Goal: Task Accomplishment & Management: Complete application form

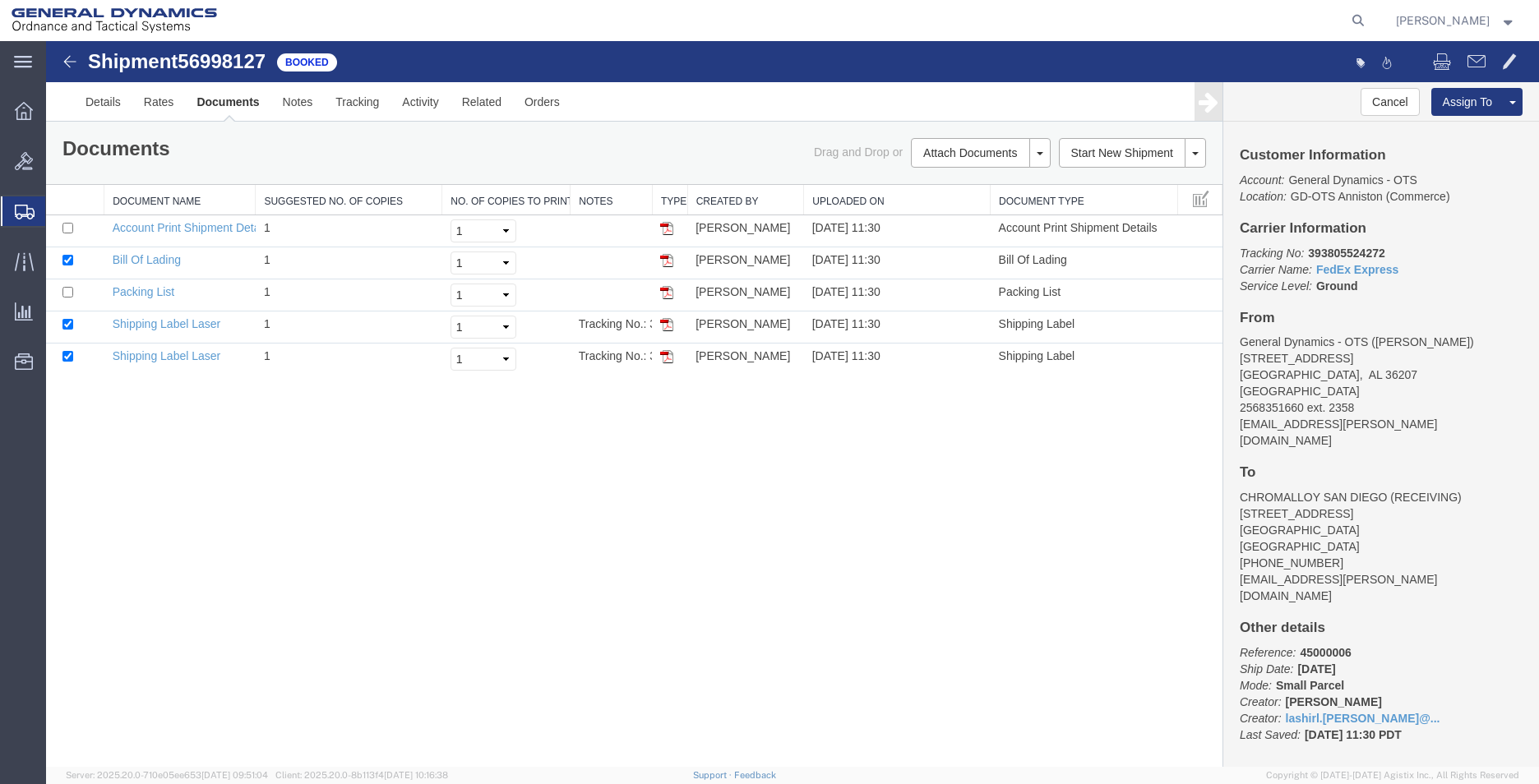
click at [0, 0] on span "Create Shipment" at bounding box center [0, 0] width 0 height 0
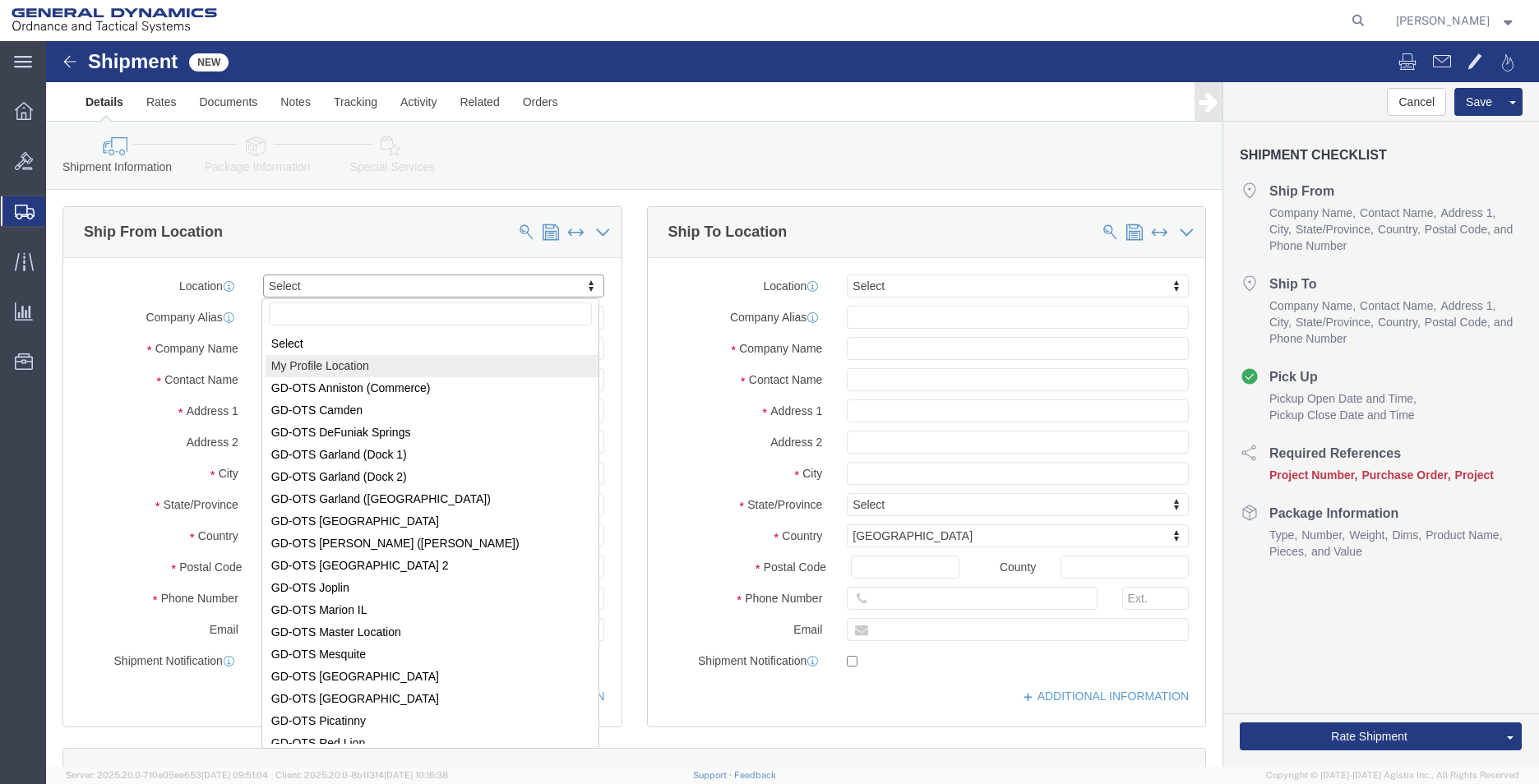
select select "MYPROFILE"
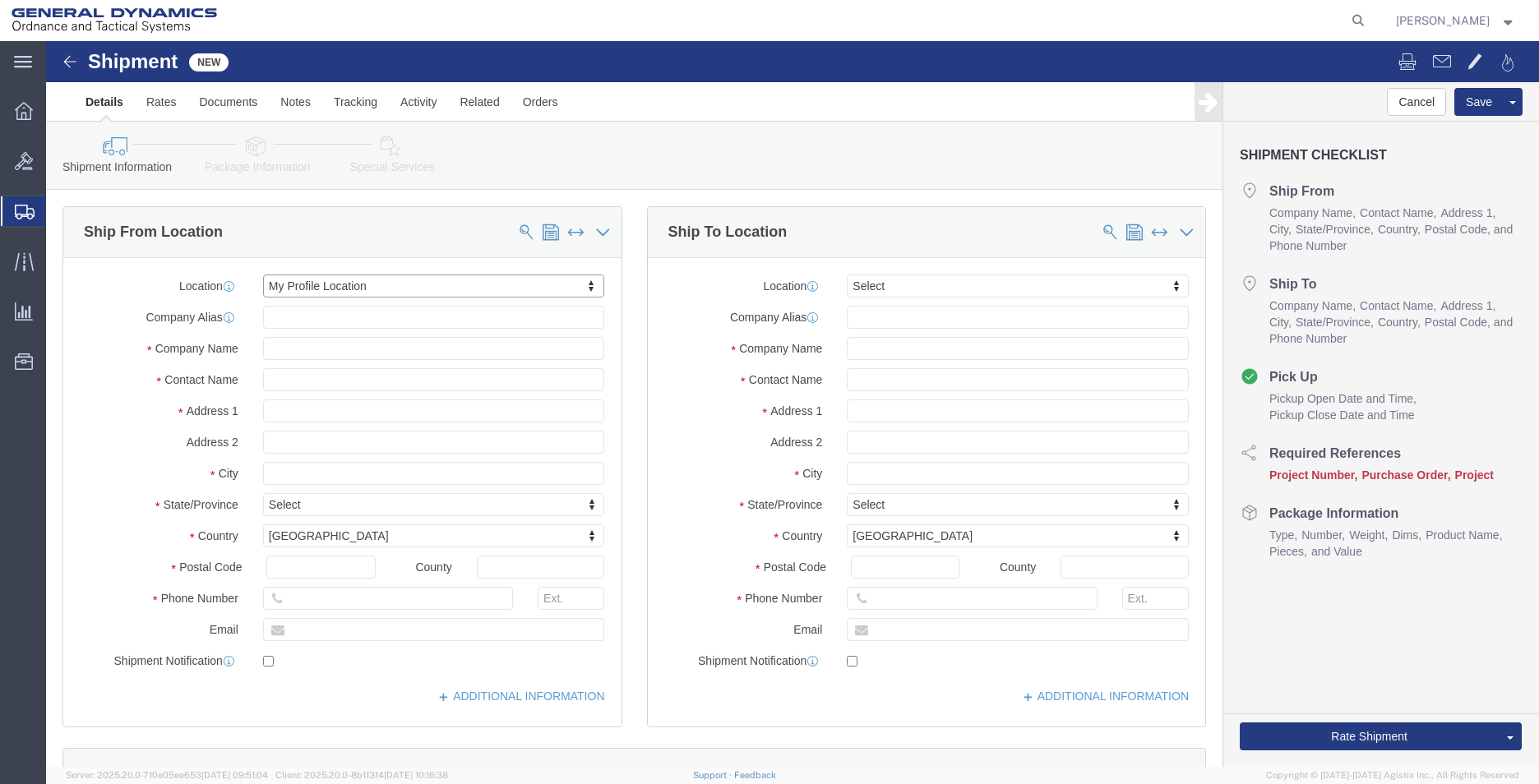
select select "AL"
click input "text"
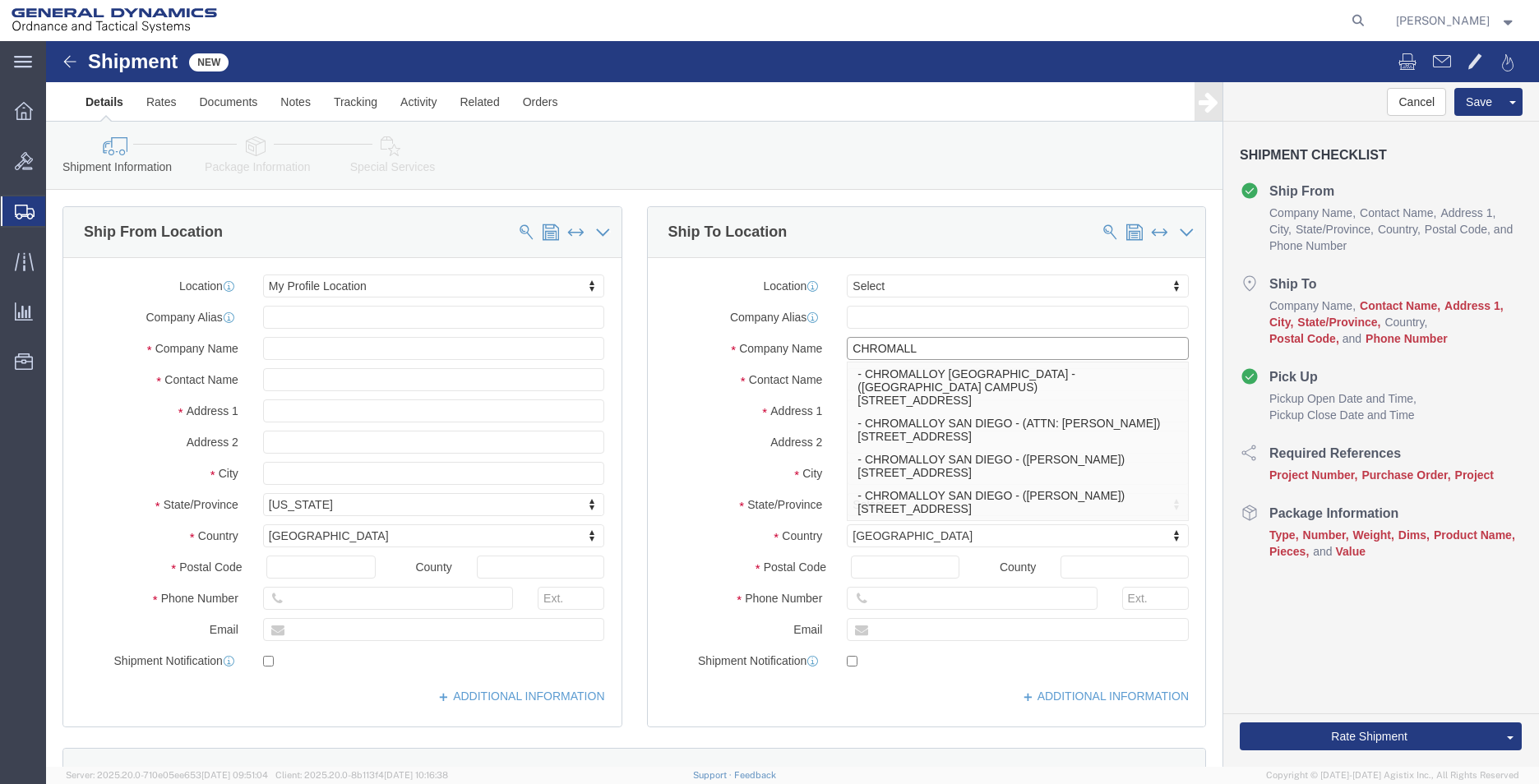
type input "CHROMALLOY [GEOGRAPHIC_DATA]"
select select "CA"
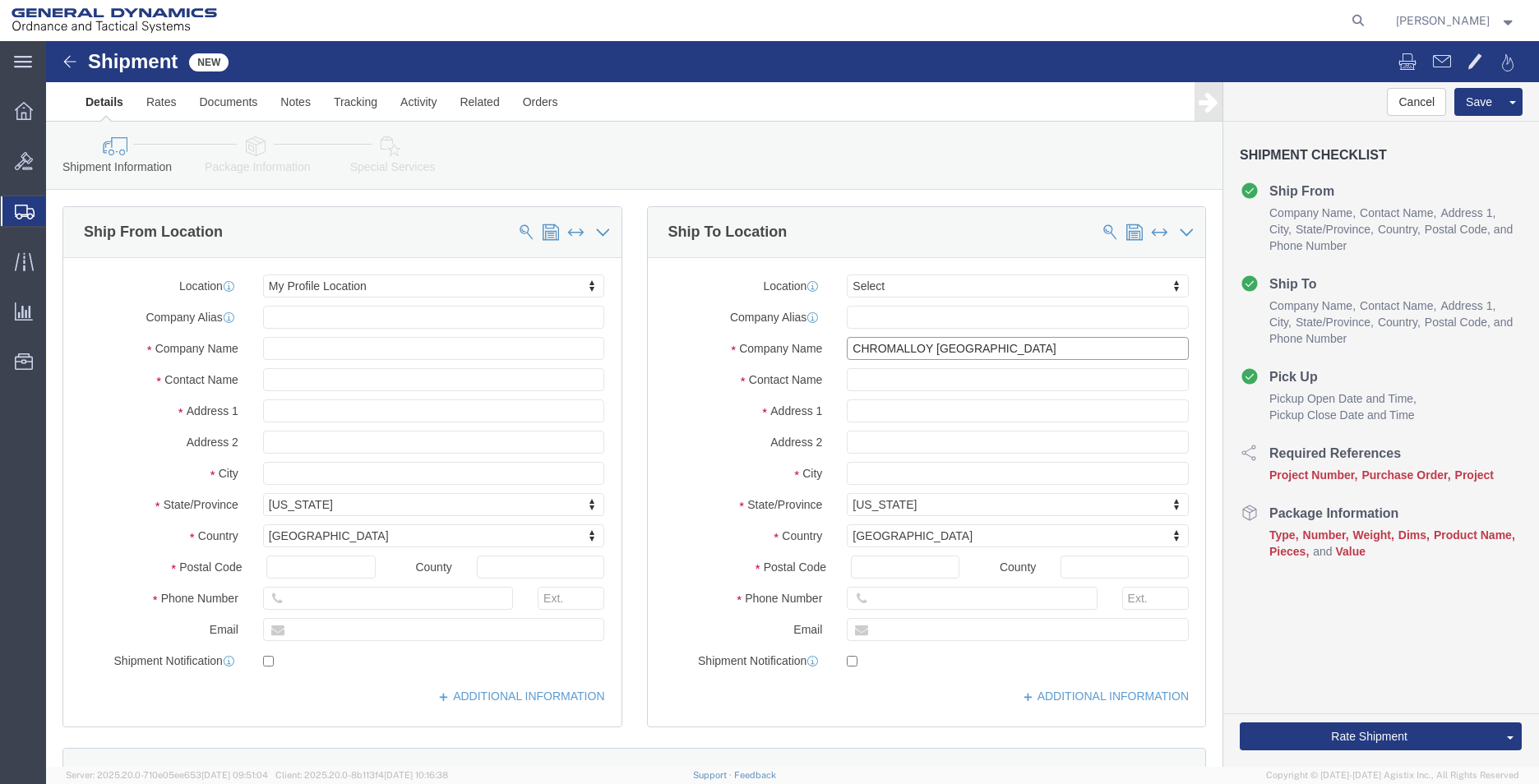
type input "CHROMALLOY [GEOGRAPHIC_DATA]"
drag, startPoint x: 958, startPoint y: 338, endPoint x: 586, endPoint y: 280, distance: 376.5
click div "Ship To Location Location Select Select My Profile Location [GEOGRAPHIC_DATA]-O…"
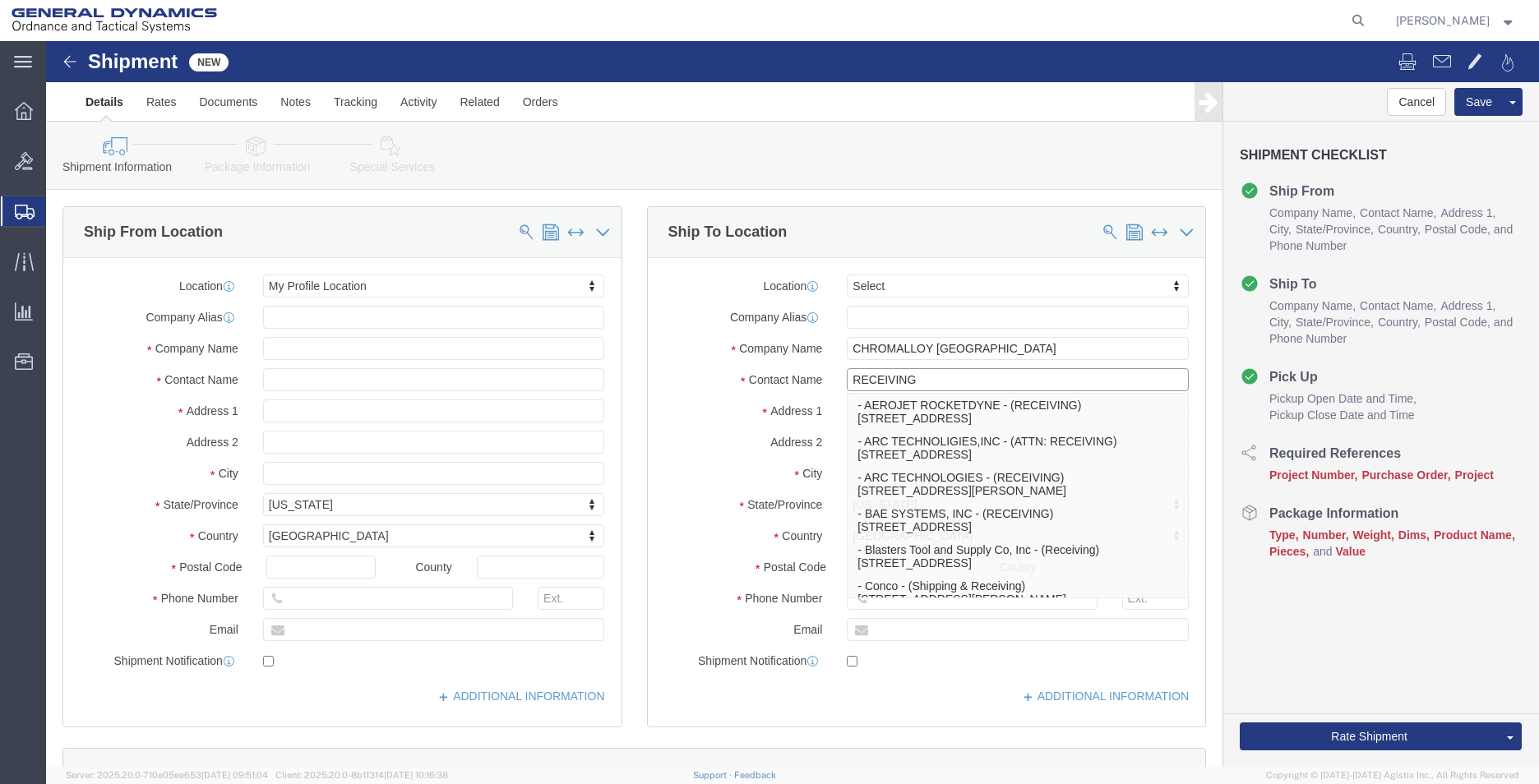
type input "RECEIVING"
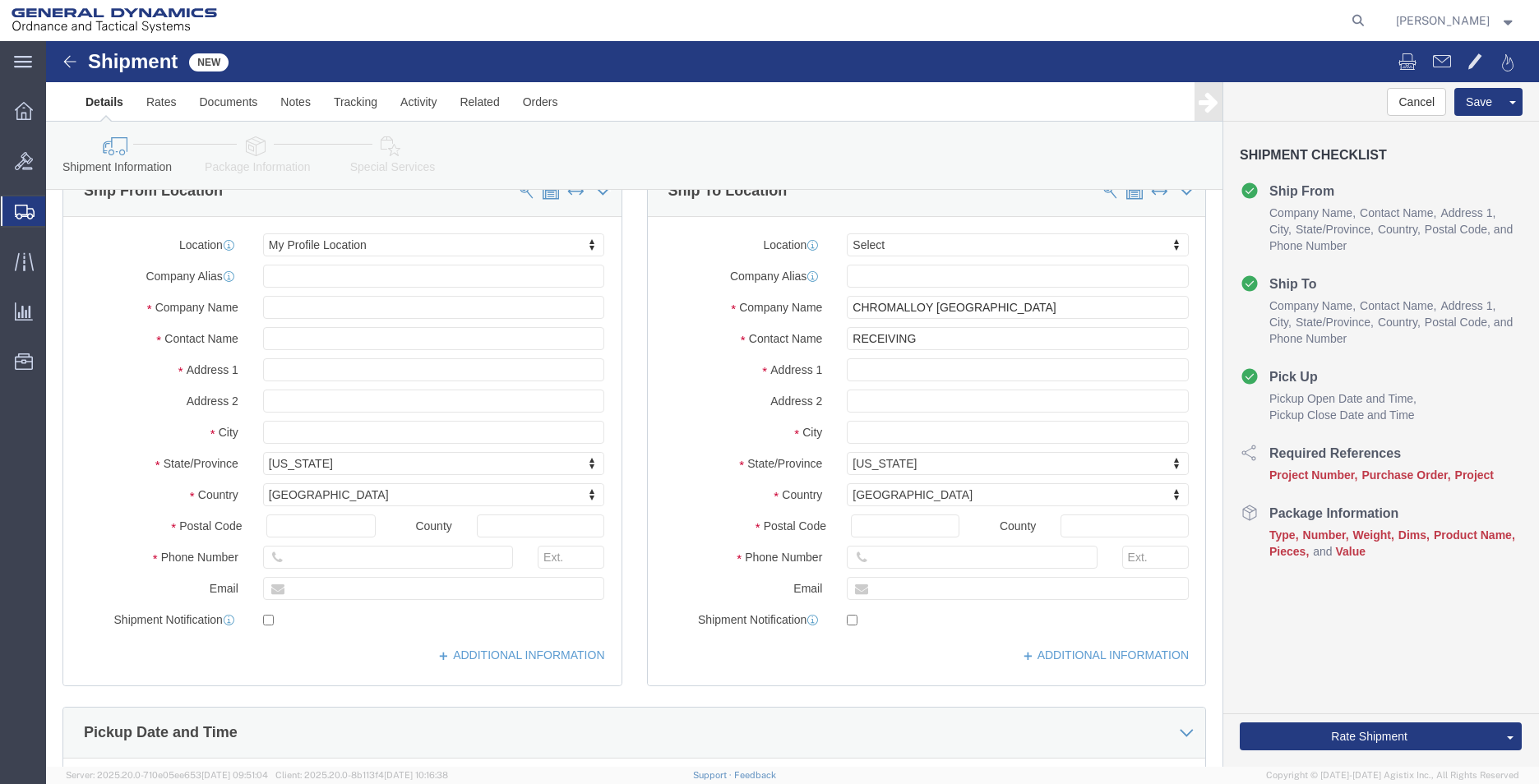
scroll to position [82, 0]
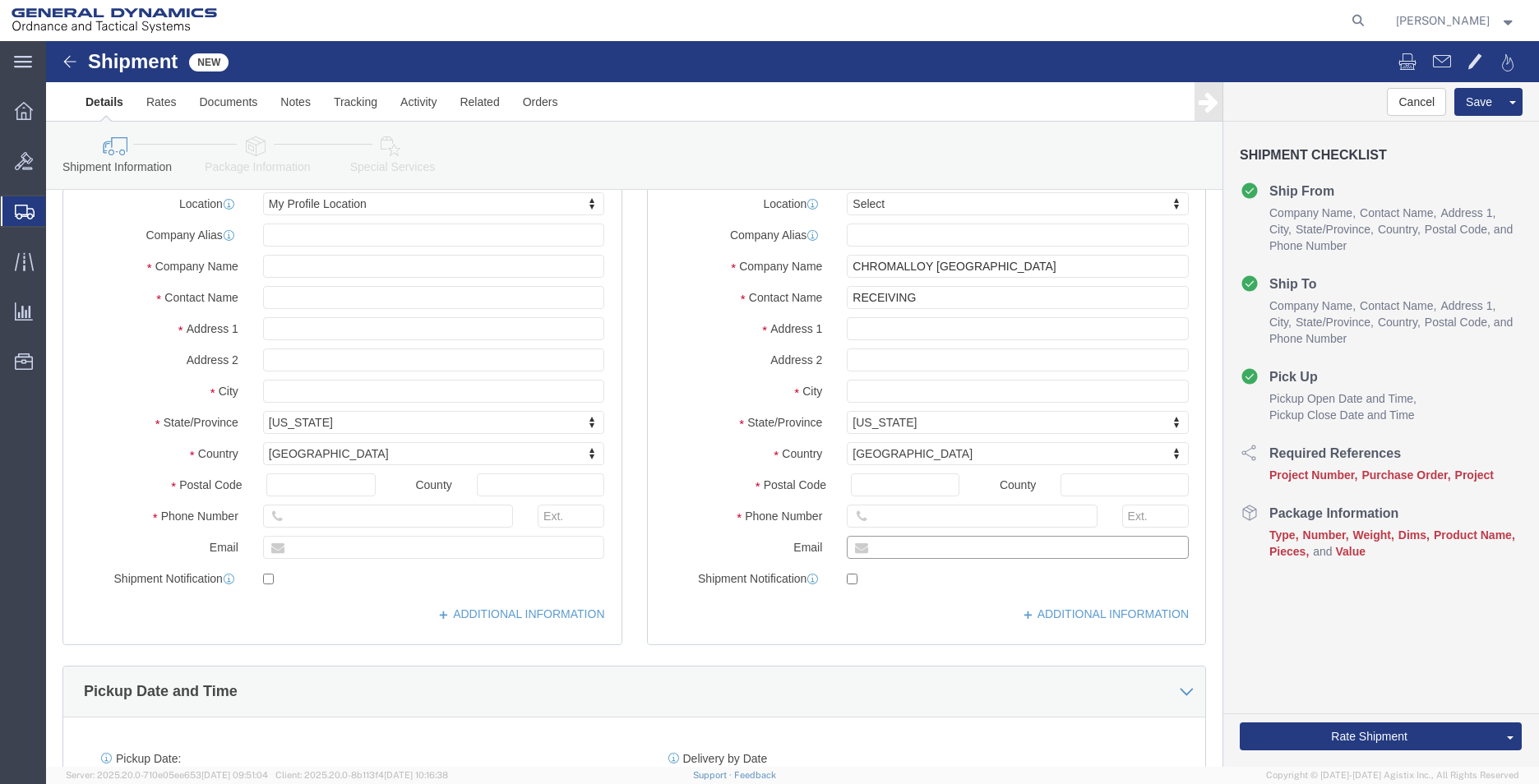
click input "text"
type input "[EMAIL_ADDRESS][PERSON_NAME][DOMAIN_NAME]"
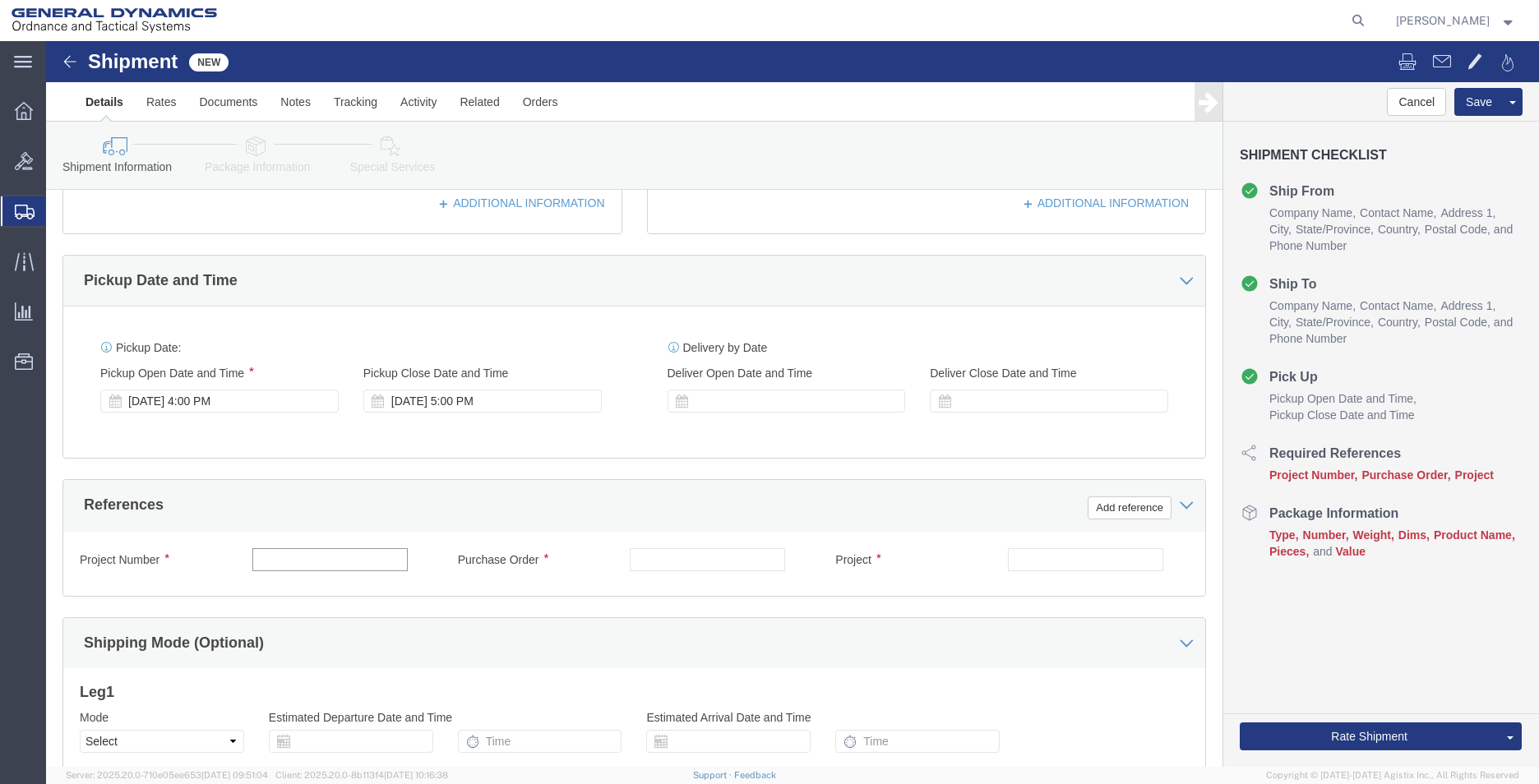
click input "text"
type input "45000006"
type input "93394"
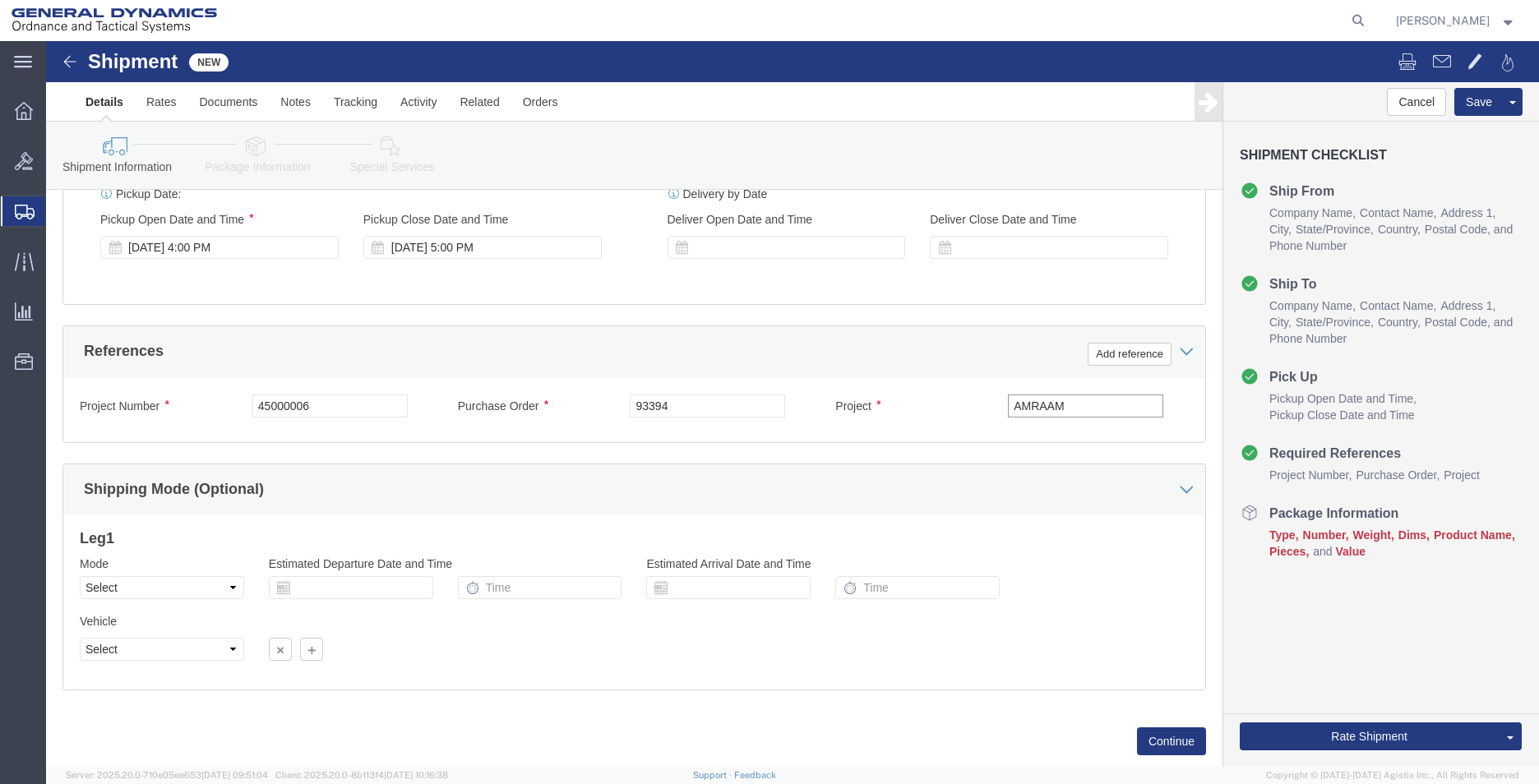
scroll to position [658, 0]
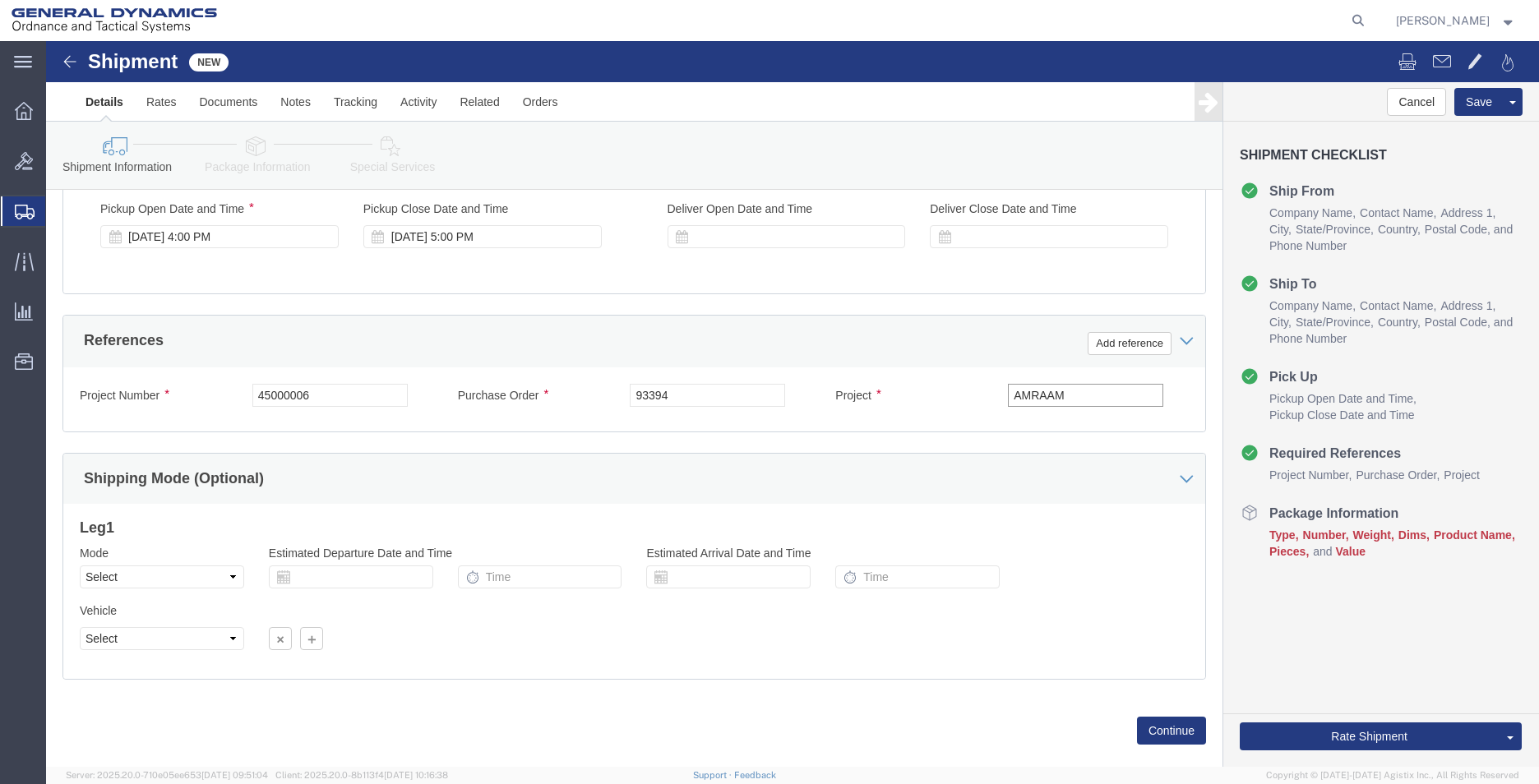
type input "AMRAAM"
click select "Select Air Less than Truckload Multi-Leg Ocean Freight Rail Small Parcel Truckl…"
select select "SMAL"
click select "Select Air Less than Truckload Multi-Leg Ocean Freight Rail Small Parcel Truckl…"
click button "Continue"
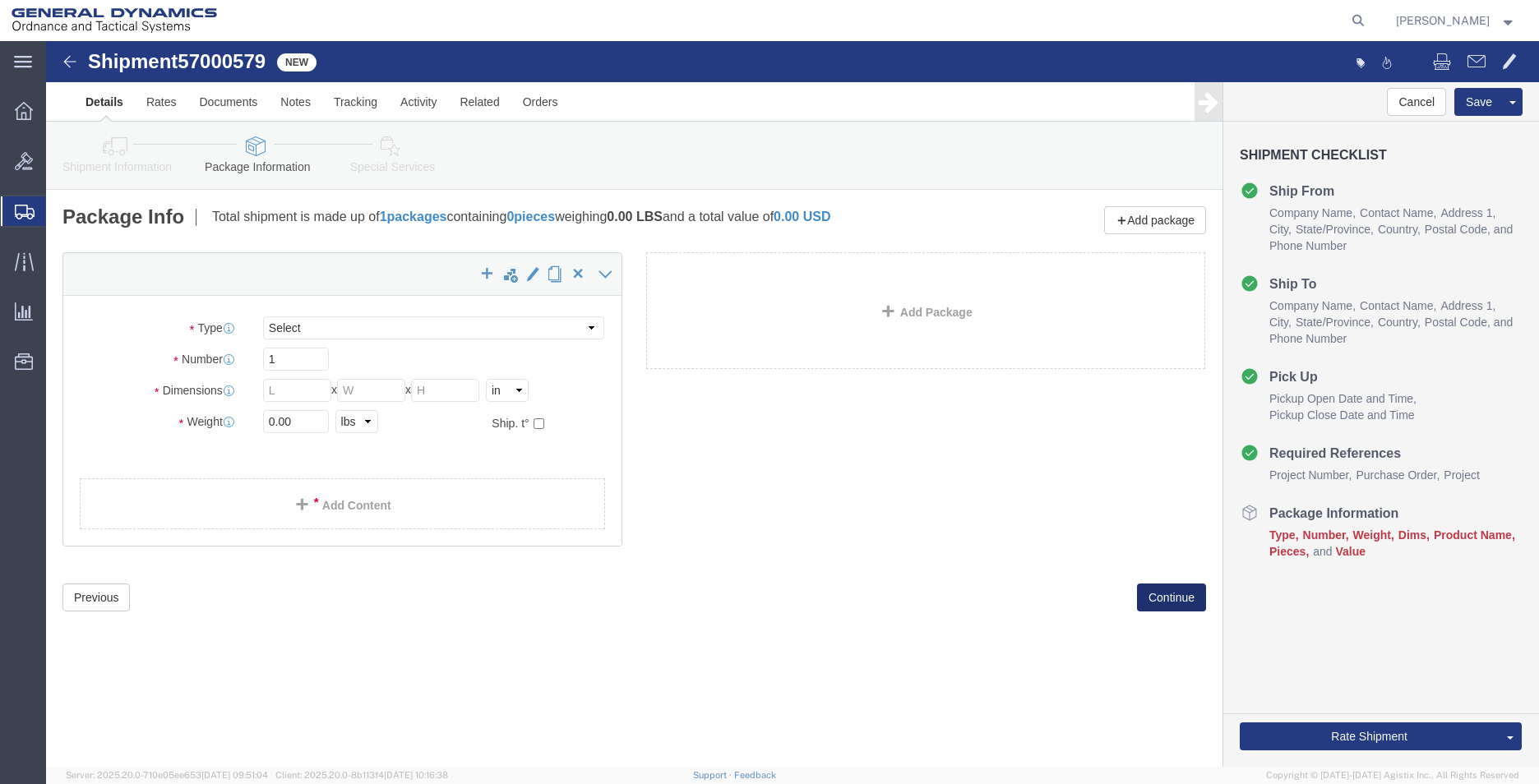
select select "YRPK"
drag, startPoint x: 239, startPoint y: 321, endPoint x: 195, endPoint y: 318, distance: 44.1
click div "Number 1"
type input "3"
click input "text"
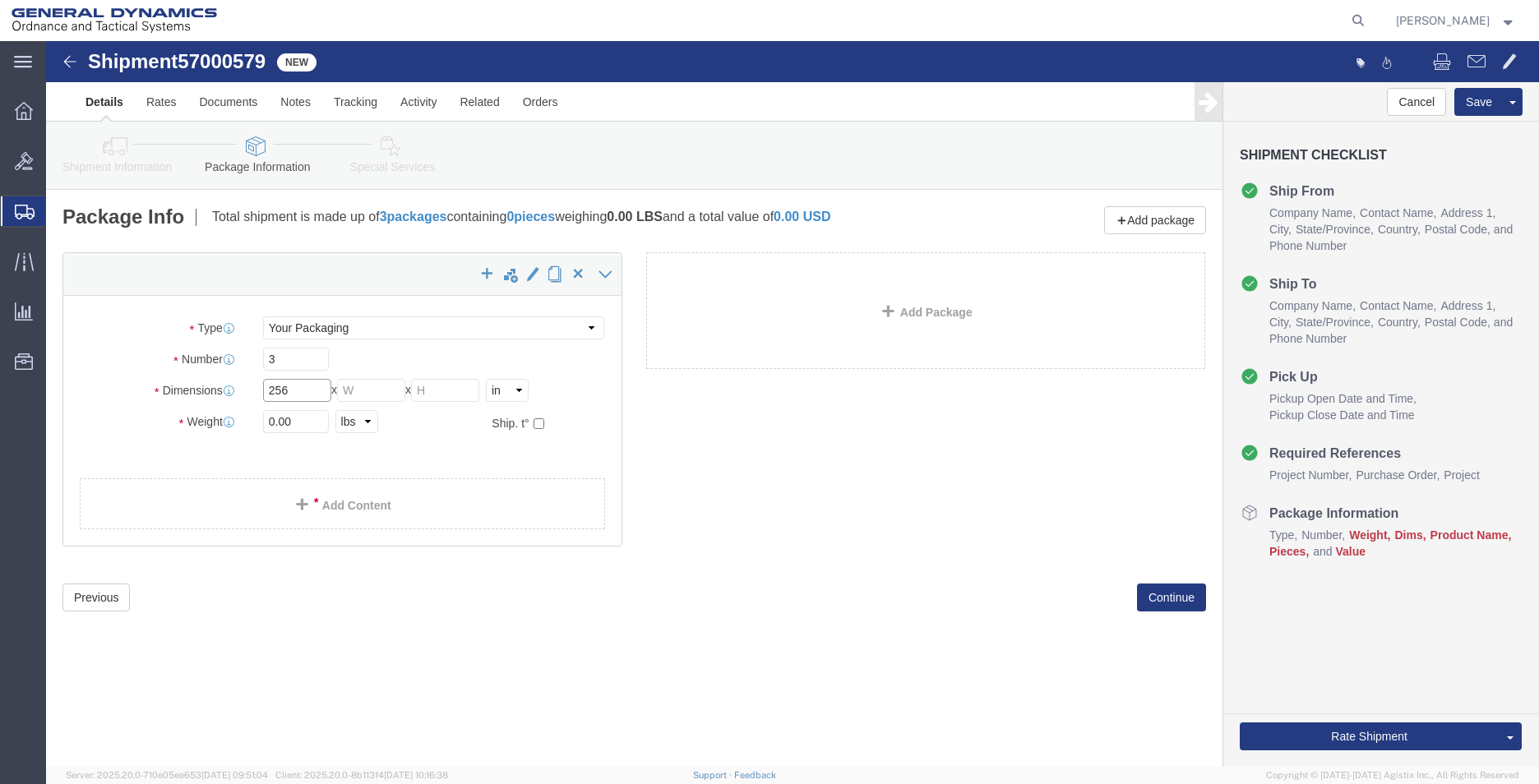
drag, startPoint x: 228, startPoint y: 339, endPoint x: 135, endPoint y: 334, distance: 93.1
click div "Package Type Select Envelope Large Box Medium Box PAK Rack Small Box Tube Your …"
type input "26"
type input "16"
type input "24"
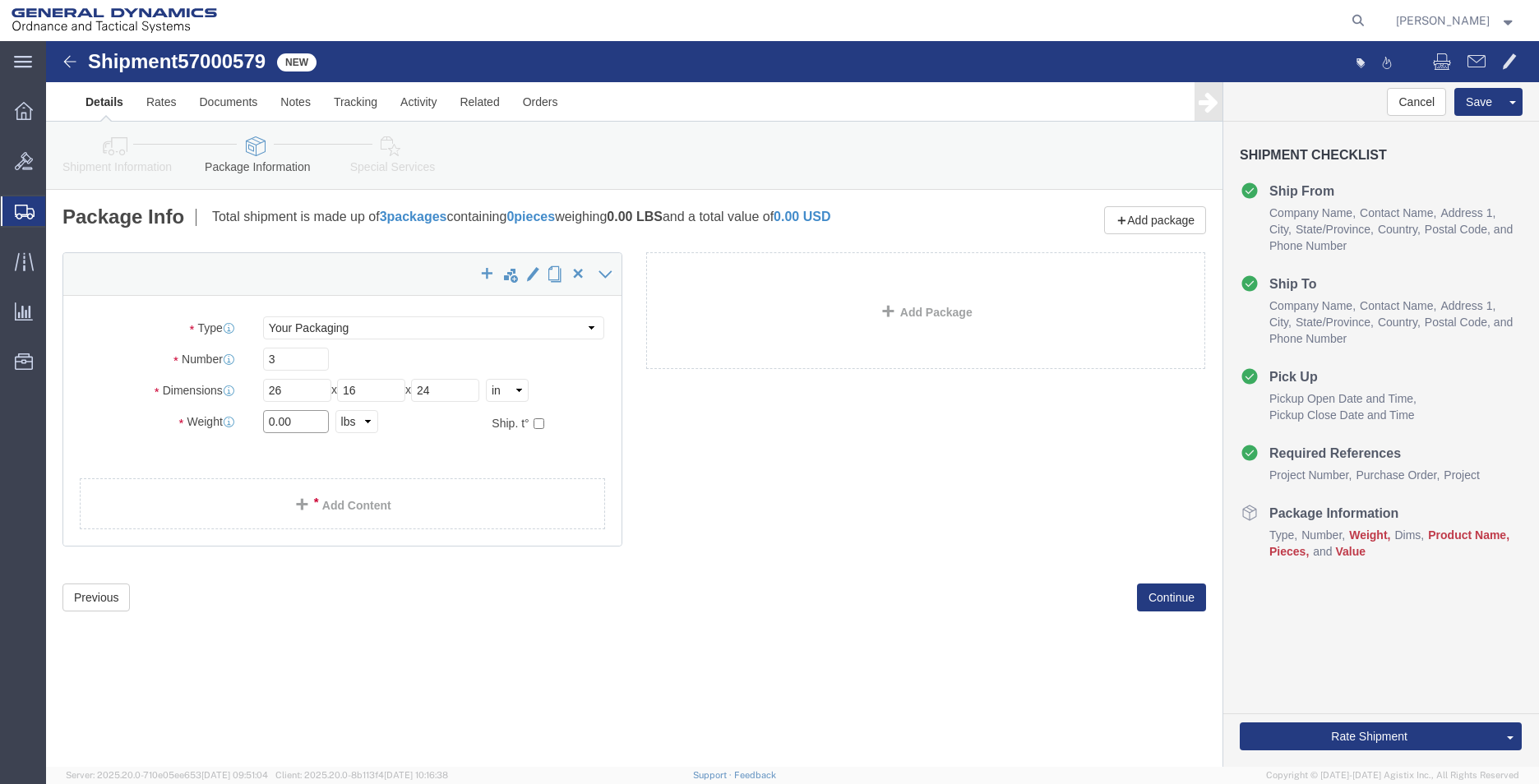
drag, startPoint x: 268, startPoint y: 387, endPoint x: 148, endPoint y: 387, distance: 120.0
click div "Weight 0.00 Select kgs lbs Ship. t°"
click input "0.00"
drag, startPoint x: 261, startPoint y: 381, endPoint x: 171, endPoint y: 373, distance: 90.4
click div "Weight 0.00 Select kgs lbs Ship. t°"
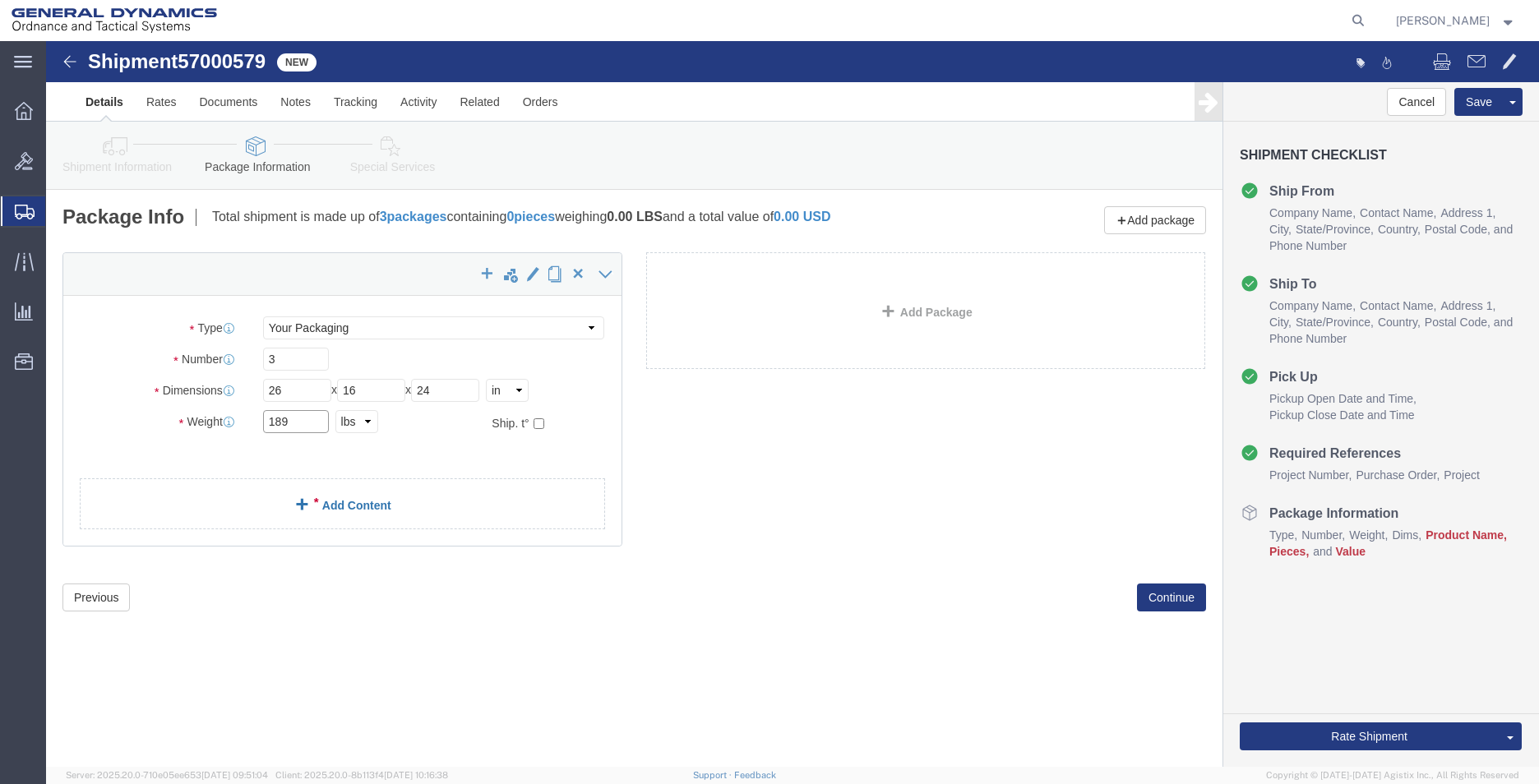
type input "189"
click div "x Package Type Select Envelope Large Box Medium Box PAK Rack Small Box Tube You…"
click link "Add Content"
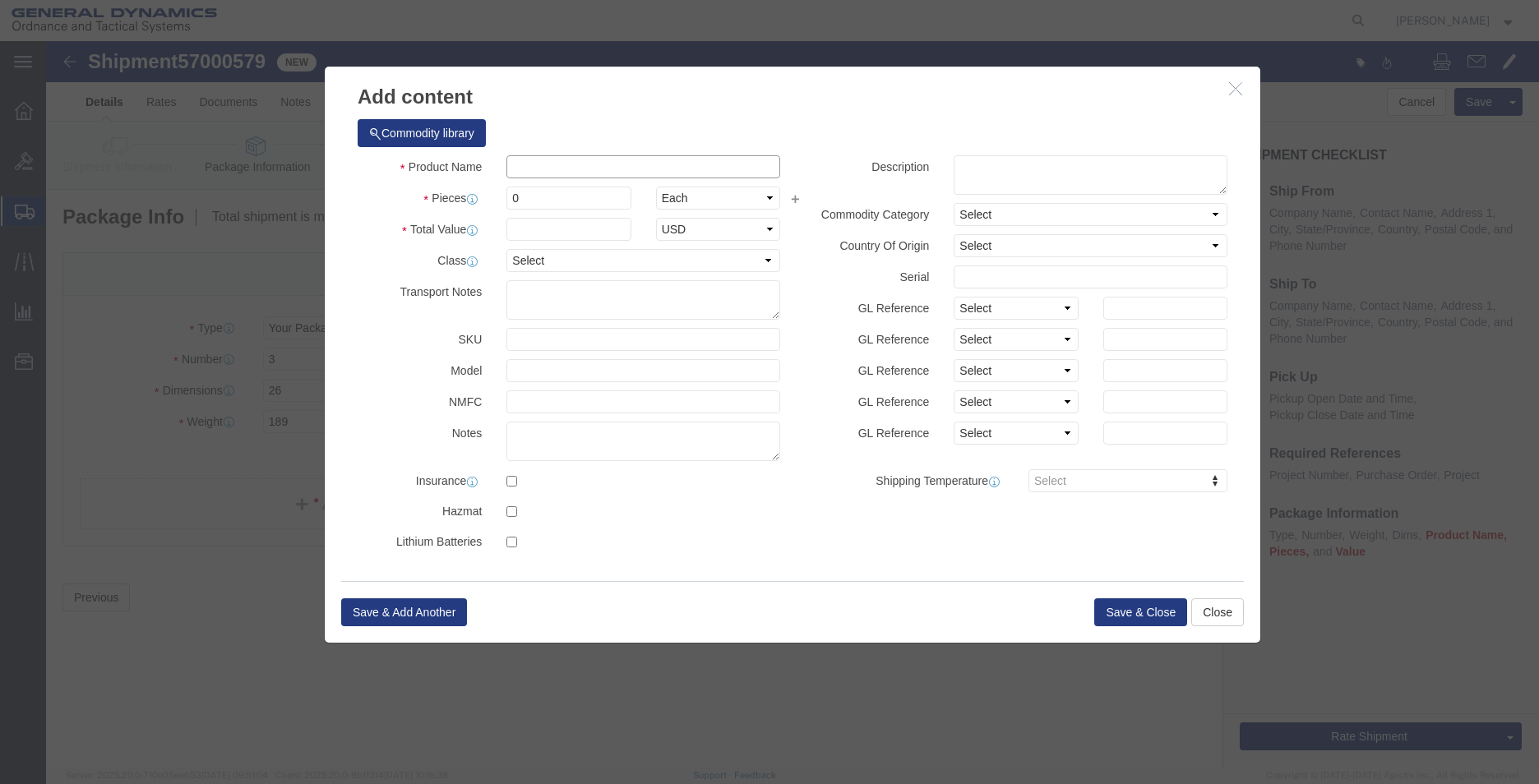
click input "text"
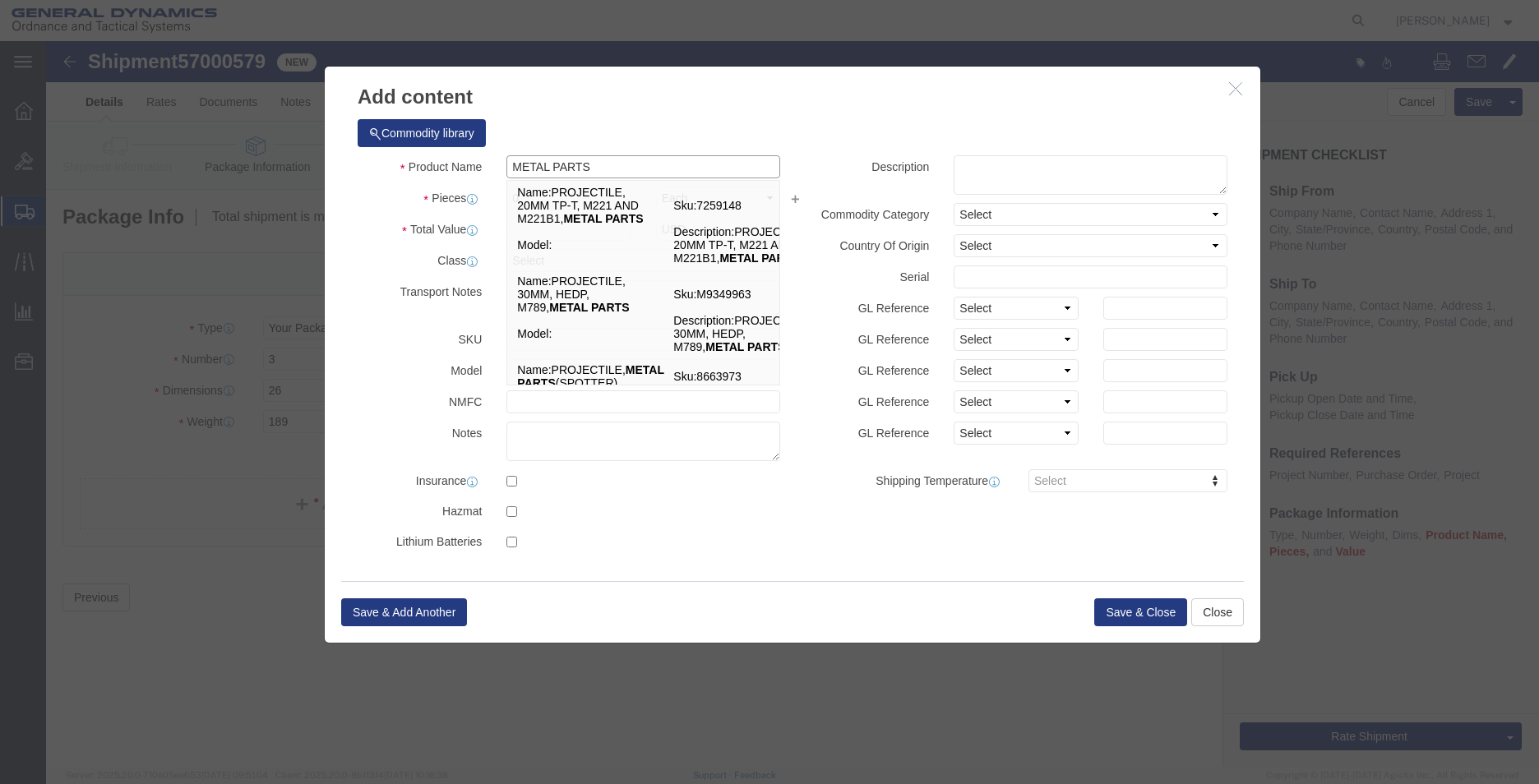
type input "METAL PARTS"
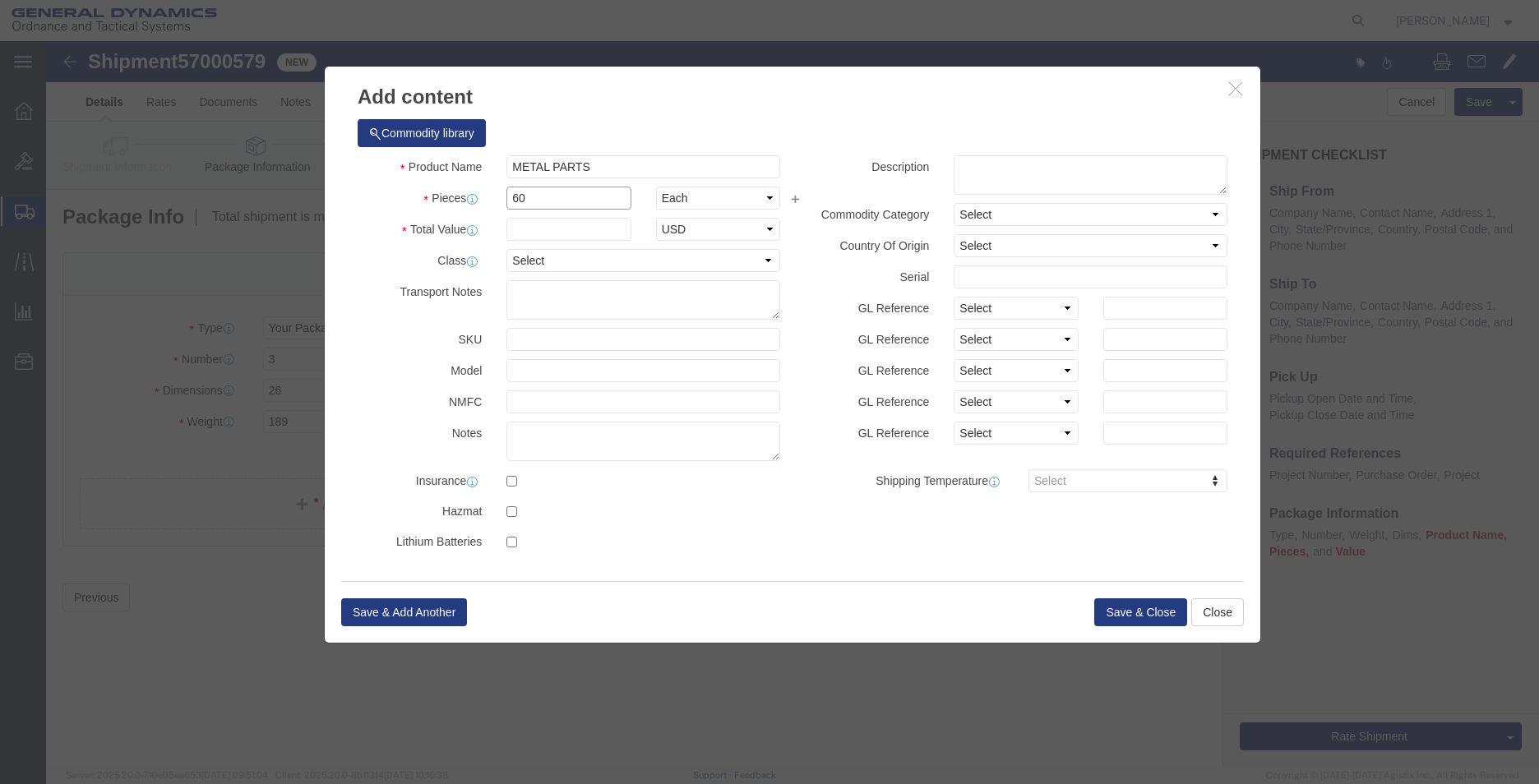
type input "60"
type input "1"
click button "Save & Close"
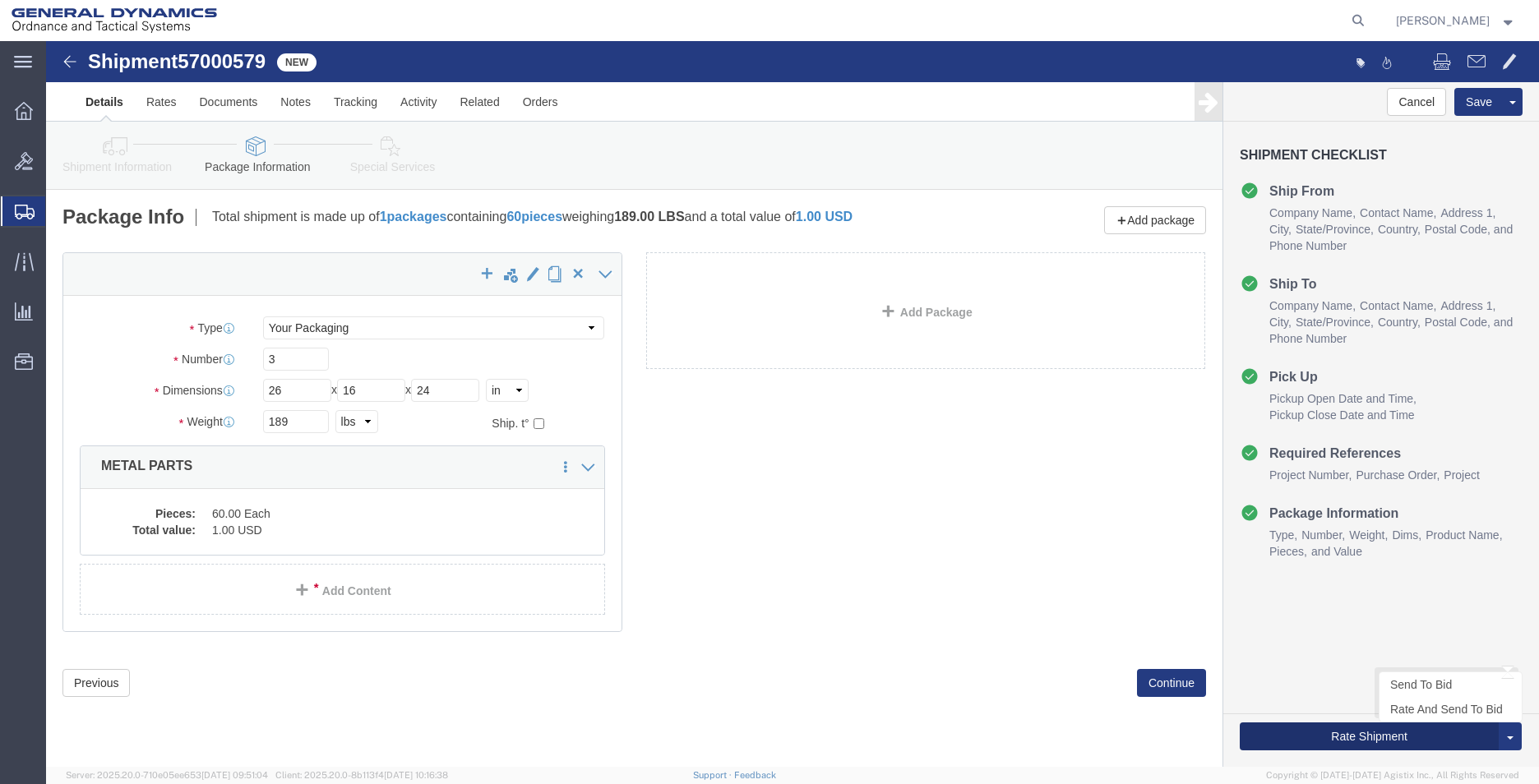
click button "Rate Shipment"
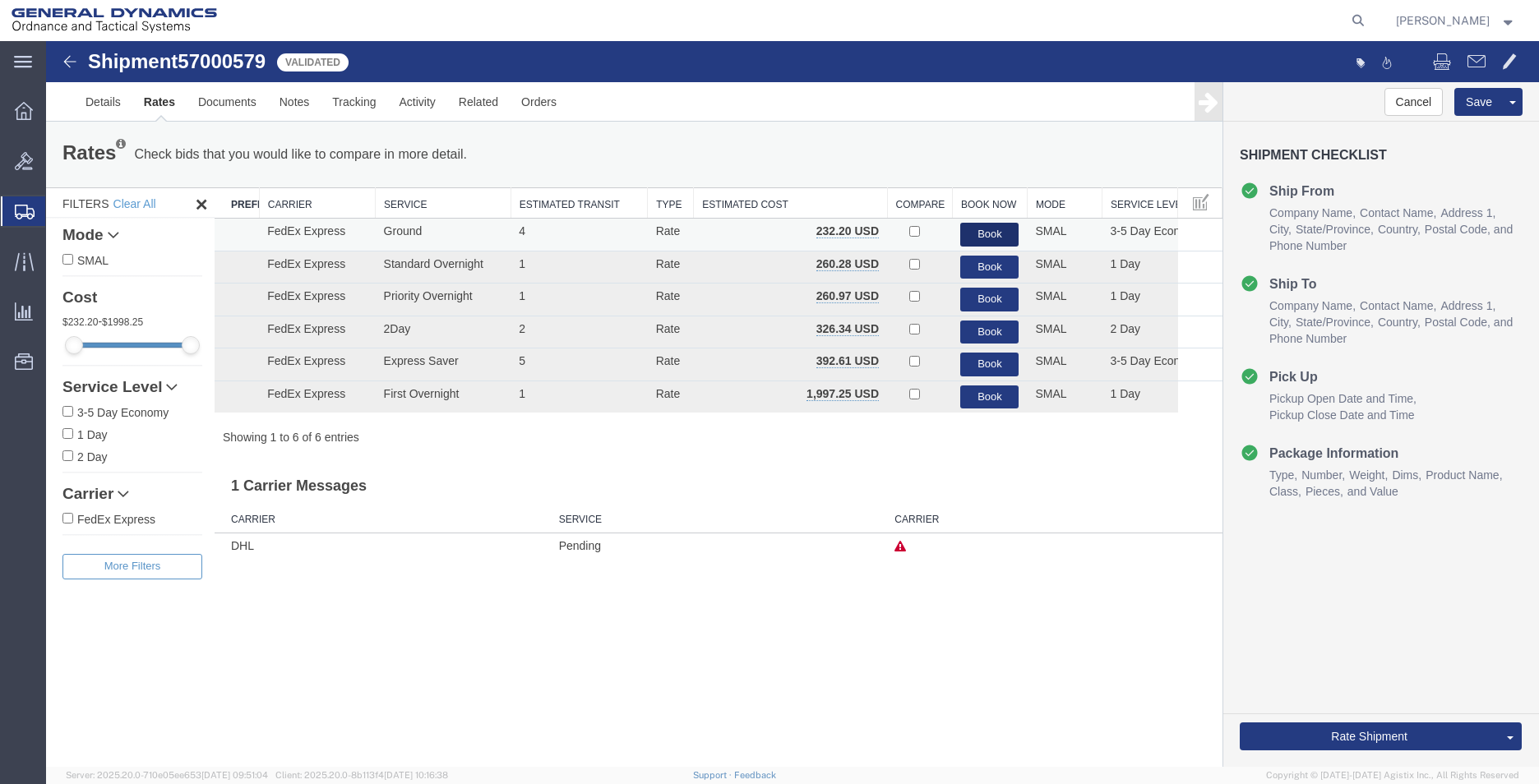
click at [997, 230] on button "Book" at bounding box center [989, 234] width 58 height 24
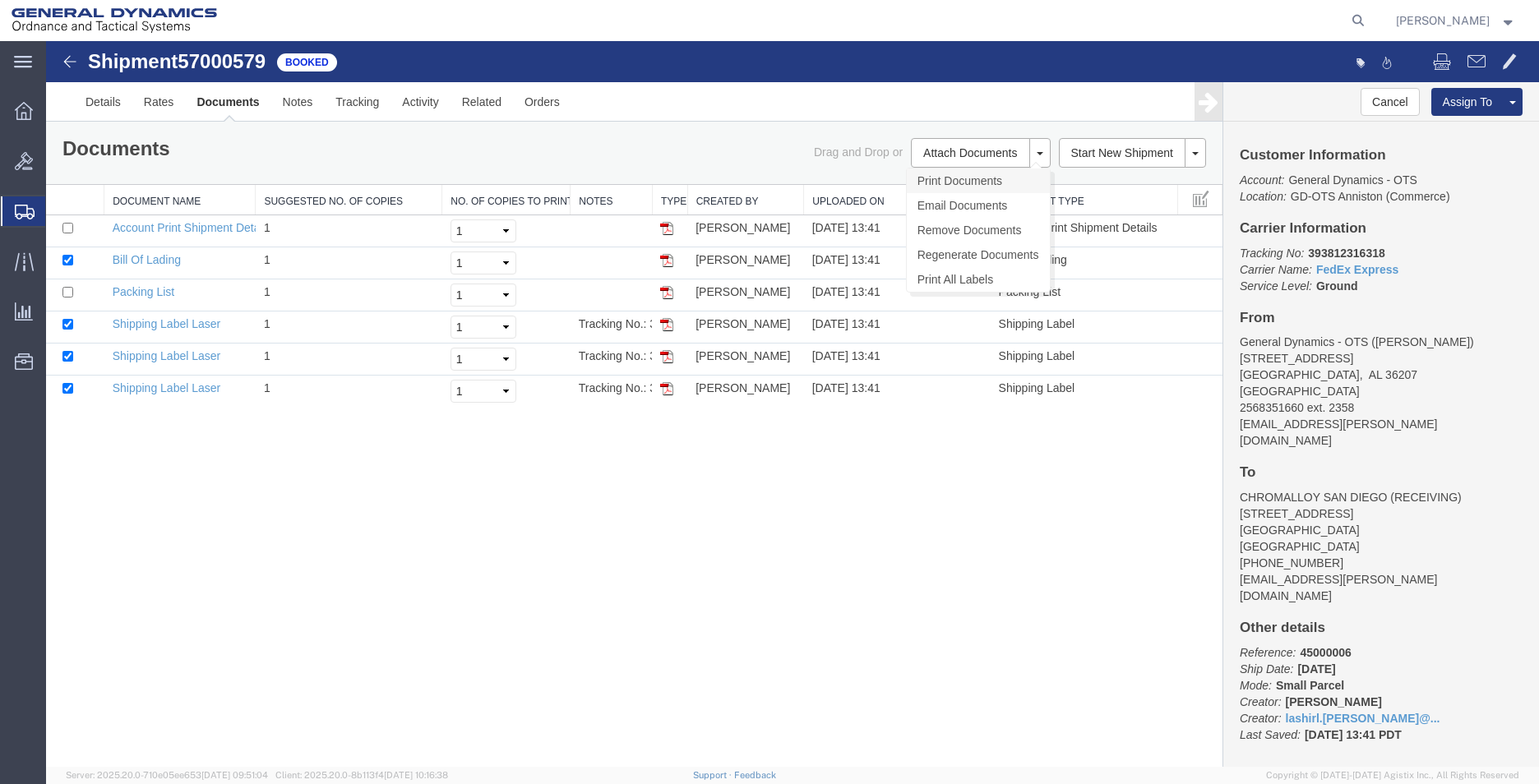
click at [968, 179] on link "Print Documents" at bounding box center [978, 181] width 143 height 25
